Goal: Ask a question: Seek information or help from site administrators or community

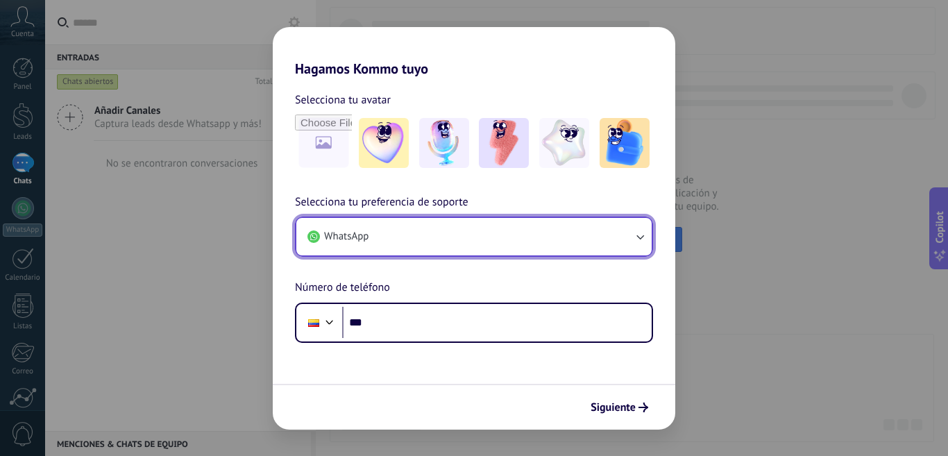
click at [454, 228] on button "WhatsApp" at bounding box center [473, 236] width 355 height 37
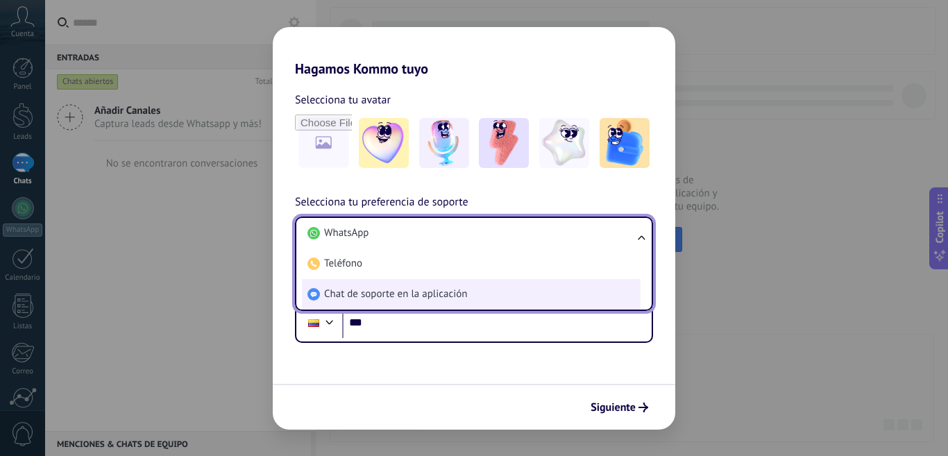
click at [461, 298] on span "Chat de soporte en la aplicación" at bounding box center [395, 294] width 143 height 14
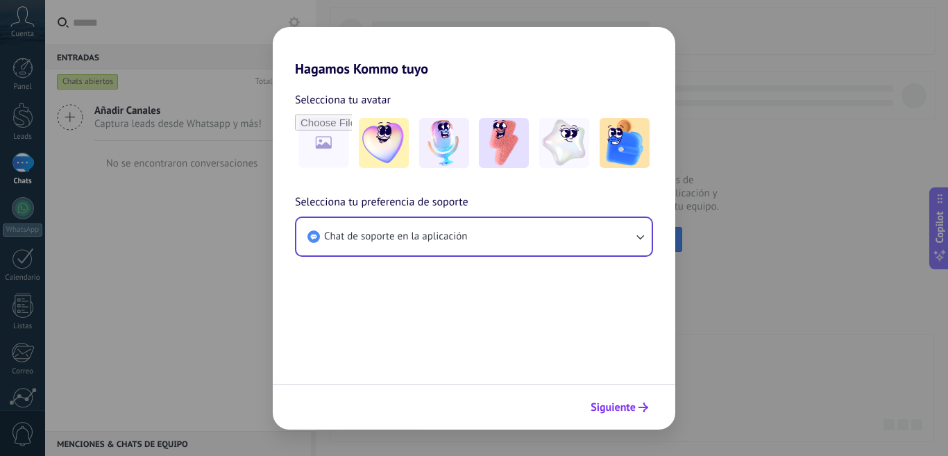
click at [611, 412] on span "Siguiente" at bounding box center [612, 407] width 45 height 10
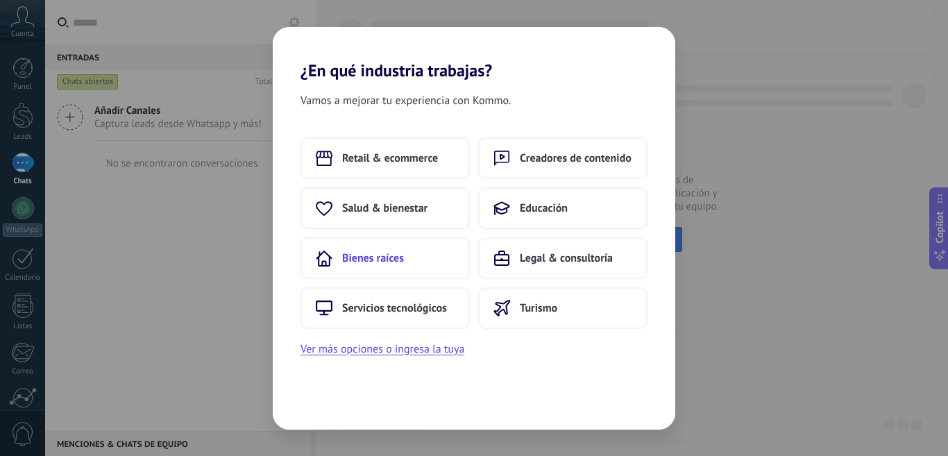
click at [417, 261] on button "Bienes raíces" at bounding box center [384, 258] width 169 height 42
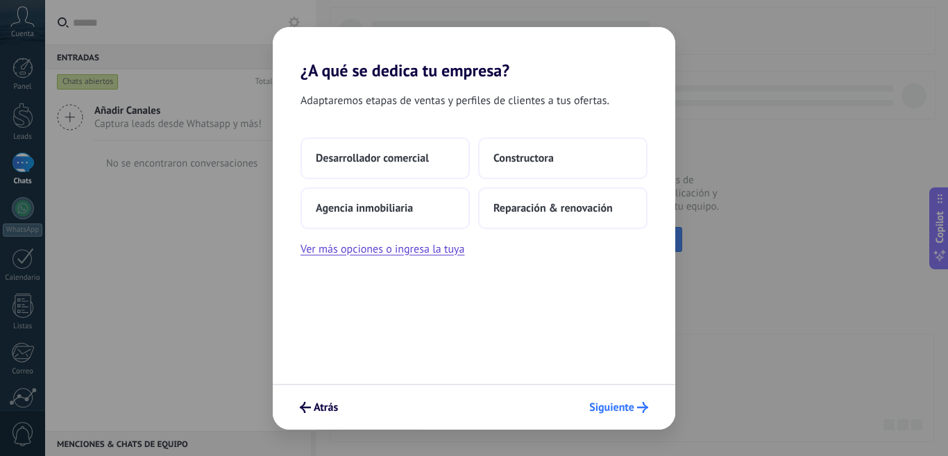
click at [637, 405] on icon "submit" at bounding box center [642, 407] width 11 height 11
click at [538, 149] on button "Constructora" at bounding box center [562, 158] width 169 height 42
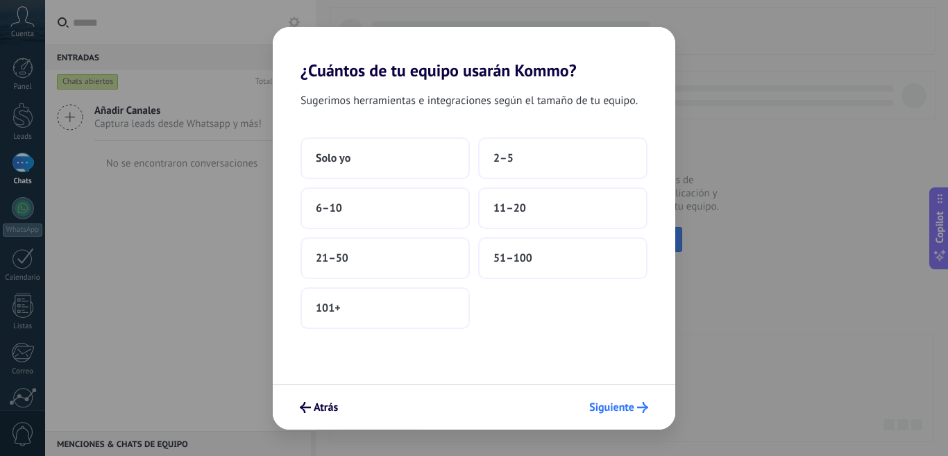
click at [634, 407] on span "Siguiente" at bounding box center [618, 407] width 59 height 11
click at [549, 229] on div "Solo yo 2–5 6–10 11–20 21–50 51–100 101+" at bounding box center [473, 232] width 347 height 191
click at [549, 214] on button "11–20" at bounding box center [562, 208] width 169 height 42
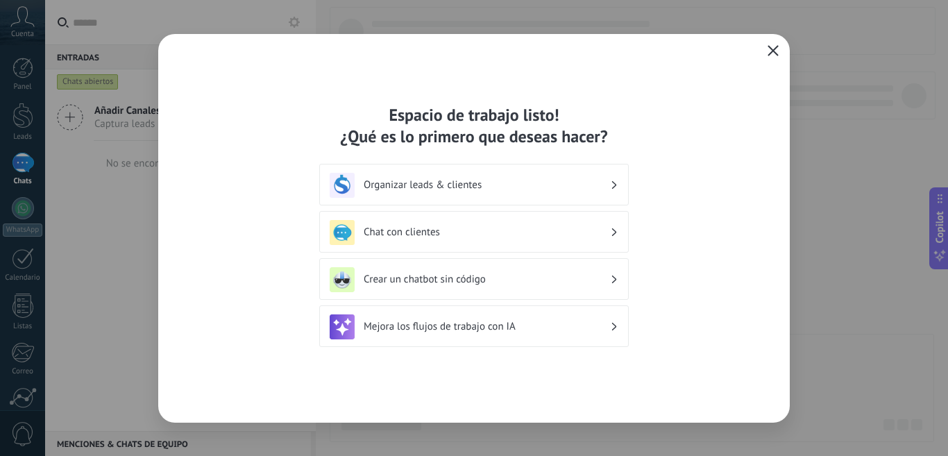
click at [771, 50] on icon "button" at bounding box center [772, 50] width 11 height 11
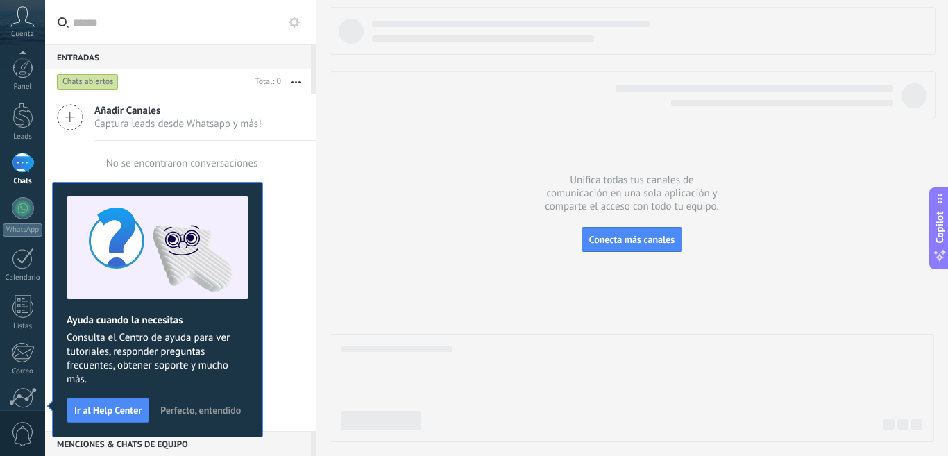
scroll to position [121, 0]
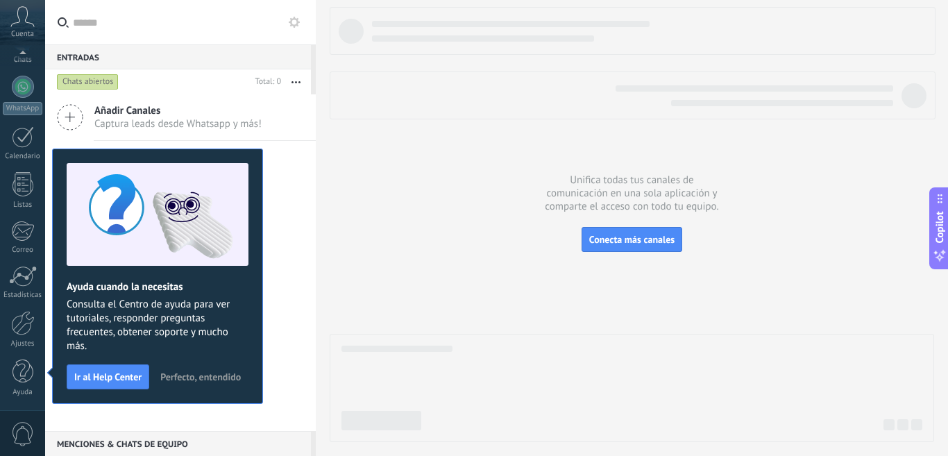
click at [190, 376] on span "Perfecto, entendido" at bounding box center [200, 377] width 80 height 10
